Goal: Information Seeking & Learning: Learn about a topic

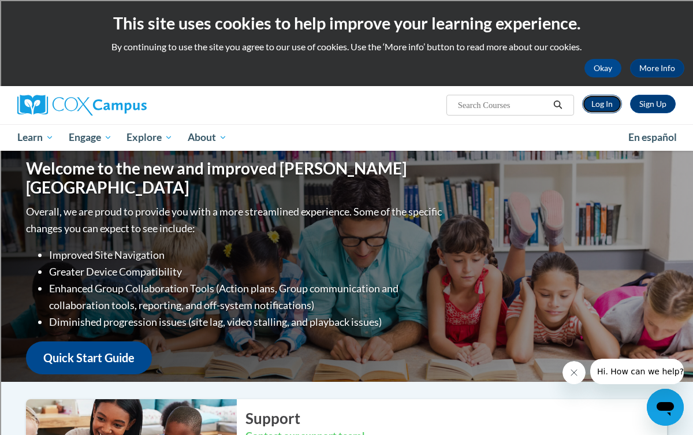
click at [614, 100] on link "Log In" at bounding box center [602, 104] width 40 height 18
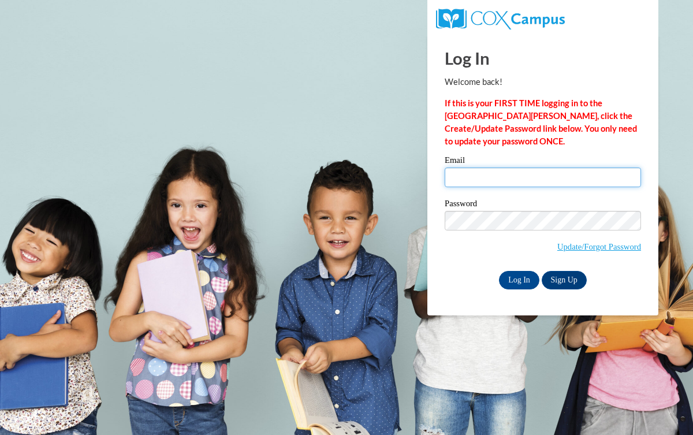
click at [517, 178] on input "Email" at bounding box center [543, 177] width 196 height 20
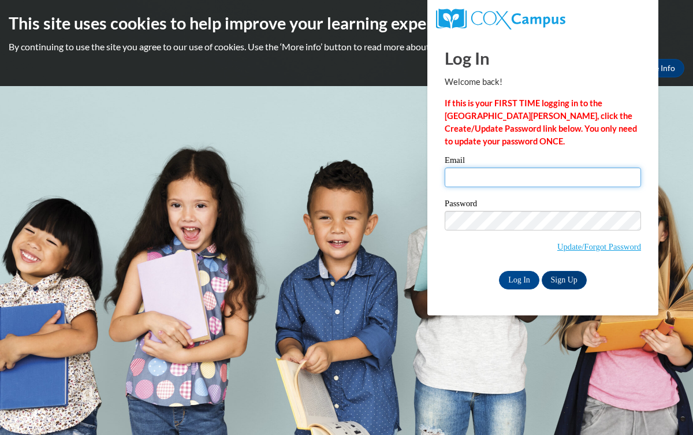
type input "kwhitney@sdb.k12.wi.us"
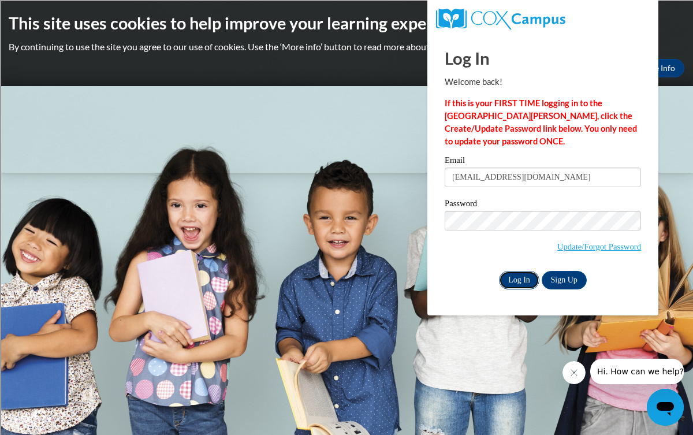
click at [532, 278] on input "Log In" at bounding box center [519, 280] width 40 height 18
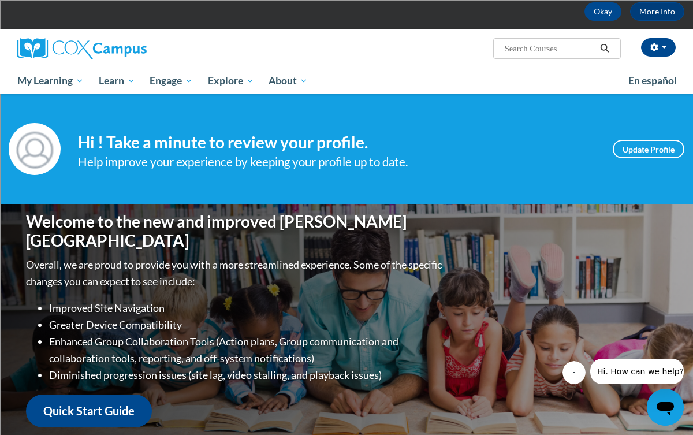
scroll to position [62, 0]
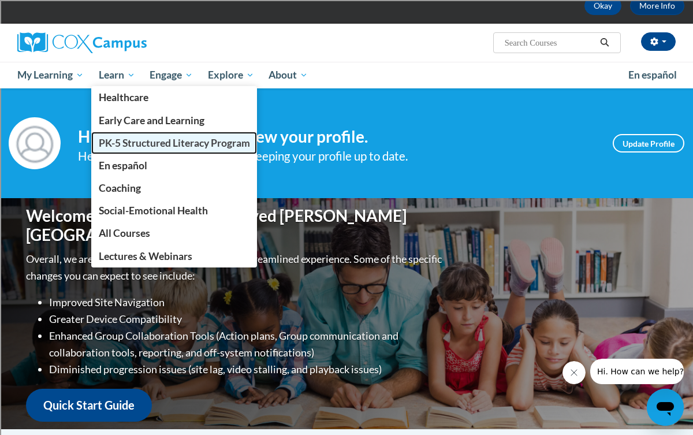
click at [132, 138] on span "PK-5 Structured Literacy Program" at bounding box center [174, 143] width 151 height 12
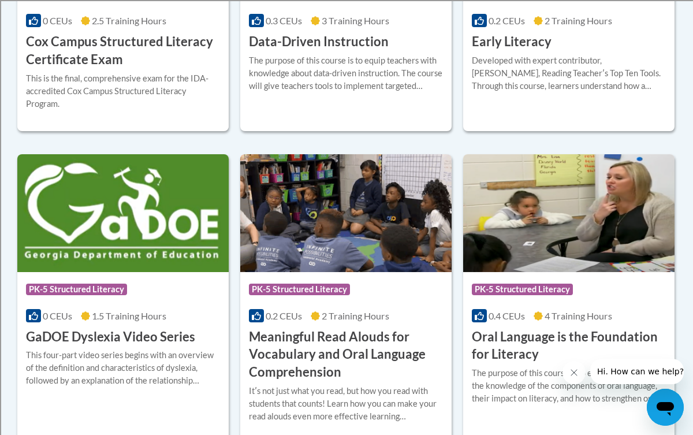
scroll to position [668, 0]
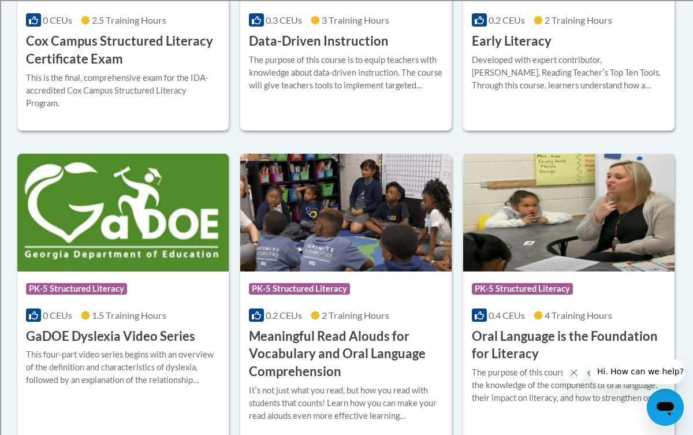
click at [503, 309] on span "0.4 CEUs" at bounding box center [506, 314] width 36 height 11
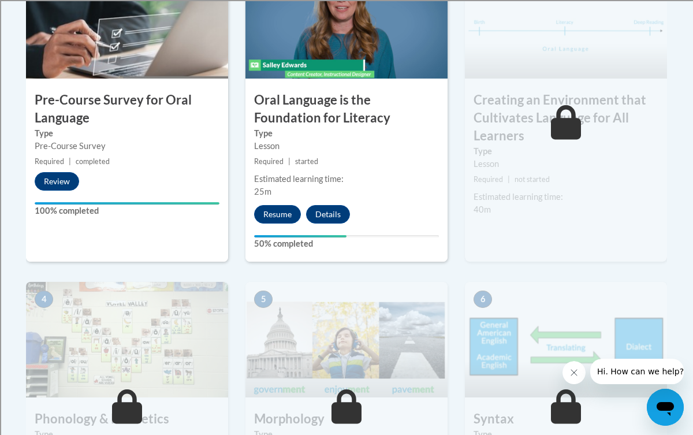
scroll to position [448, 0]
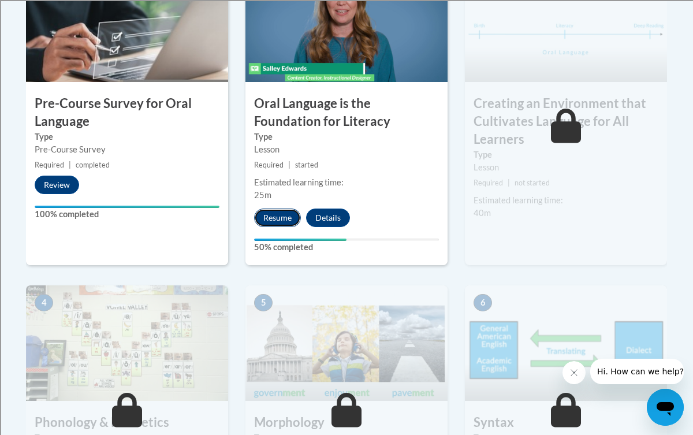
click at [285, 217] on button "Resume" at bounding box center [277, 217] width 47 height 18
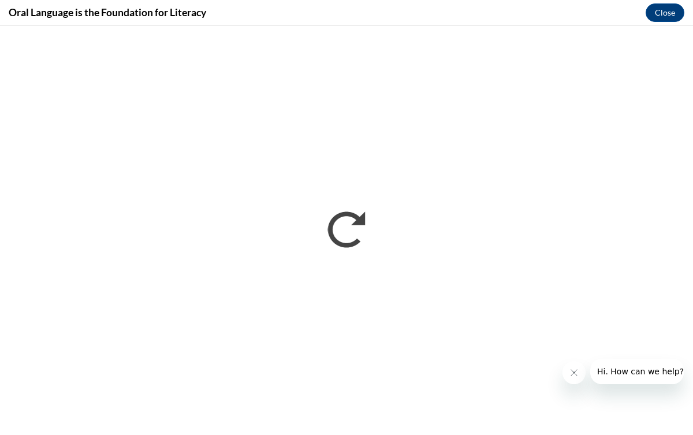
scroll to position [0, 0]
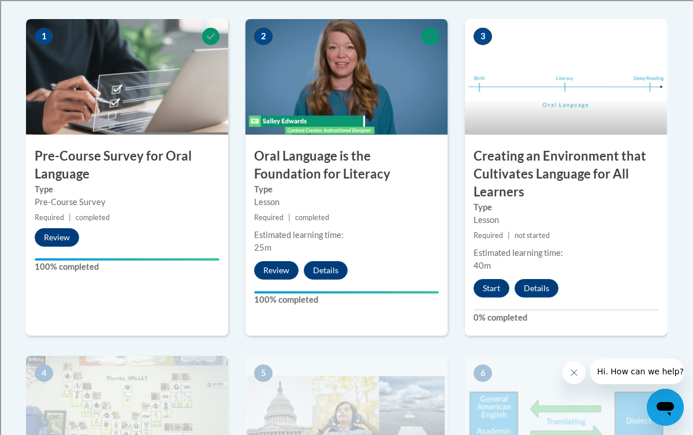
scroll to position [396, 0]
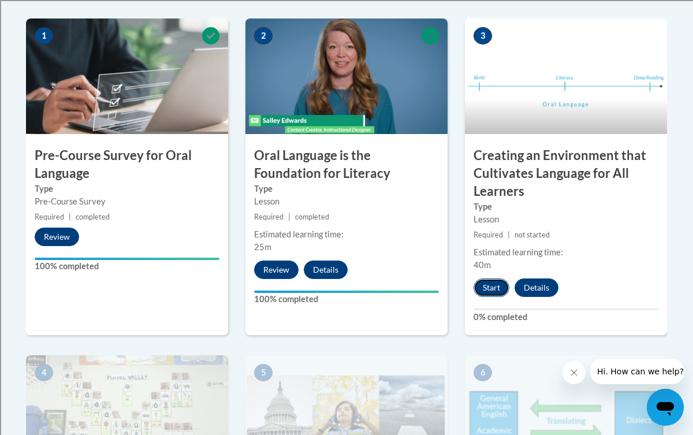
click at [491, 286] on button "Start" at bounding box center [491, 287] width 36 height 18
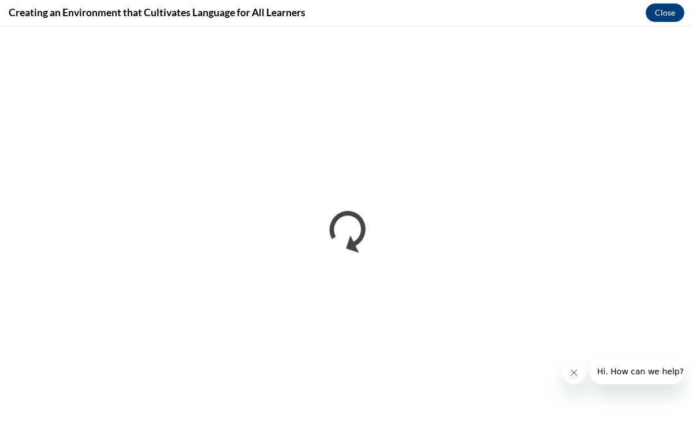
scroll to position [0, 0]
click at [571, 366] on button "Close message from company" at bounding box center [573, 372] width 23 height 23
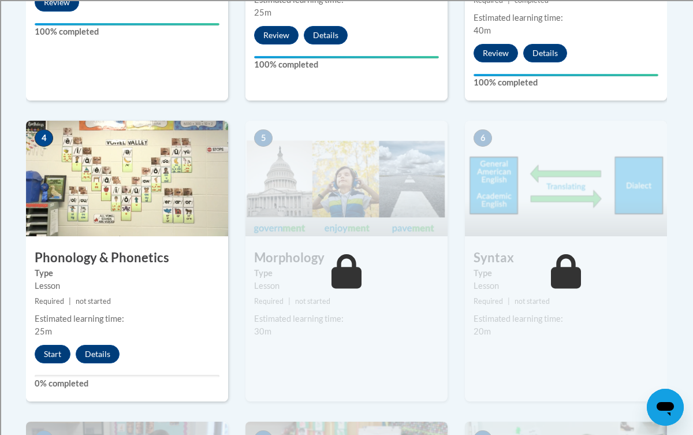
scroll to position [633, 0]
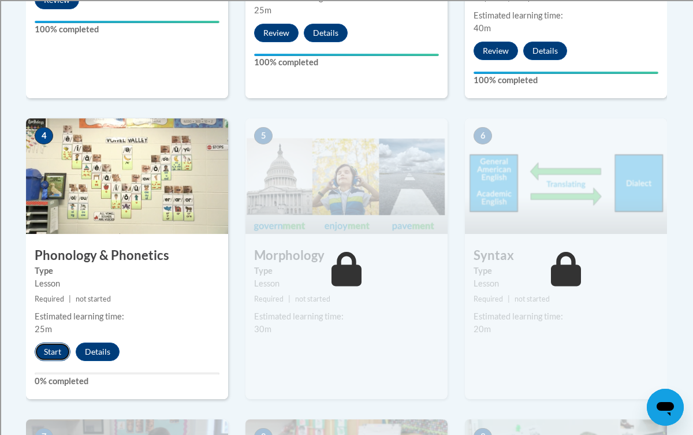
click at [59, 348] on button "Start" at bounding box center [53, 351] width 36 height 18
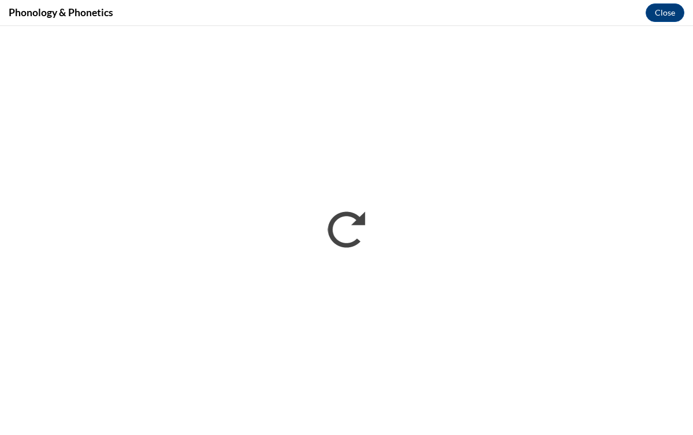
scroll to position [0, 0]
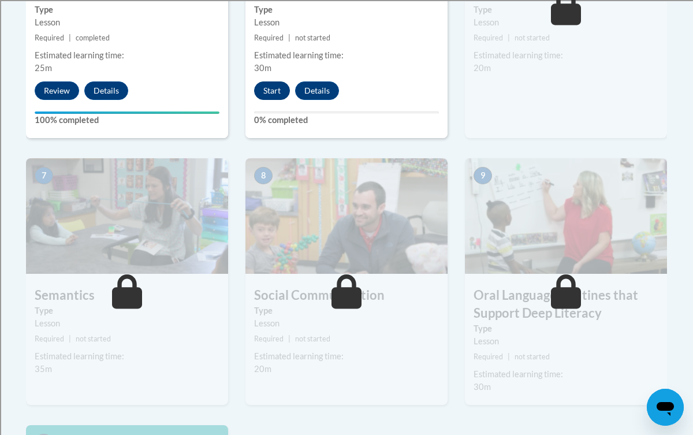
scroll to position [877, 0]
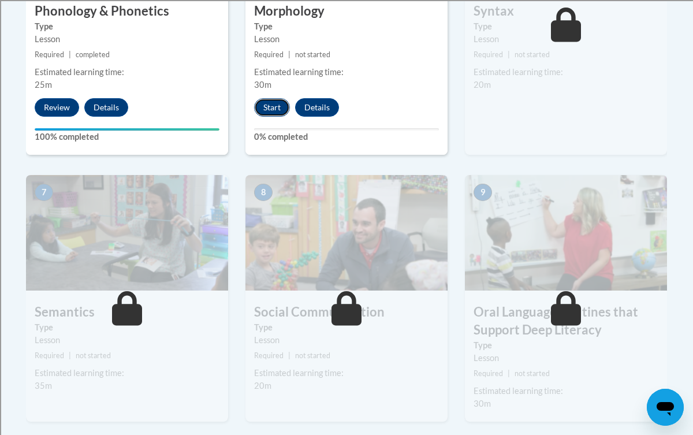
click at [275, 102] on button "Start" at bounding box center [272, 107] width 36 height 18
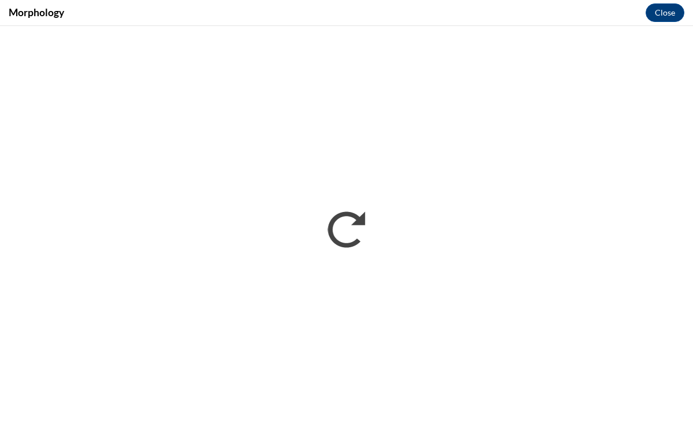
scroll to position [0, 0]
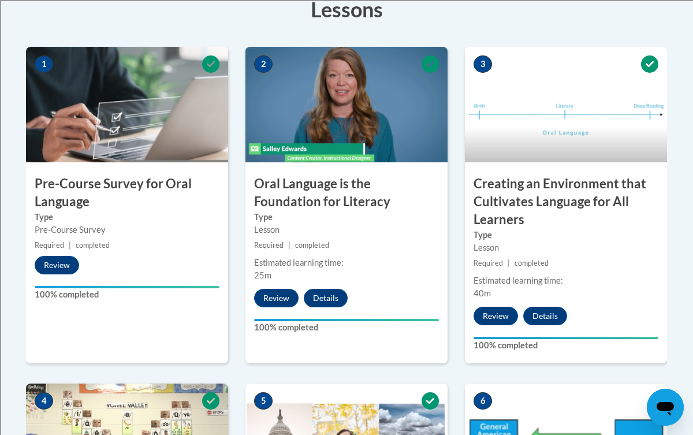
scroll to position [366, 0]
